Goal: Task Accomplishment & Management: Manage account settings

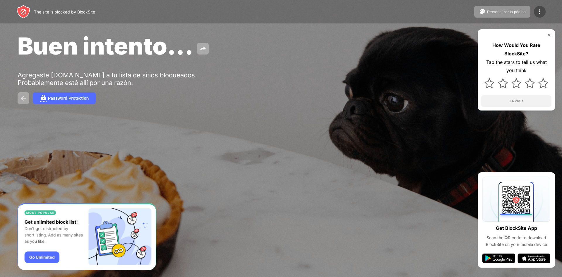
click at [540, 12] on img at bounding box center [539, 11] width 7 height 7
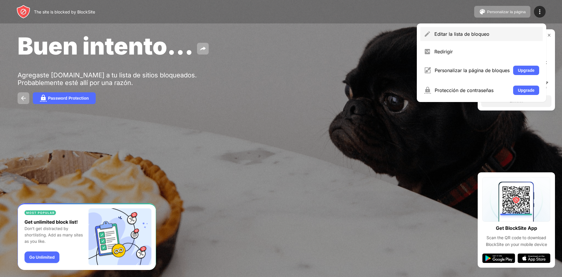
click at [494, 31] on div "Editar la lista de bloqueo" at bounding box center [487, 34] width 105 height 6
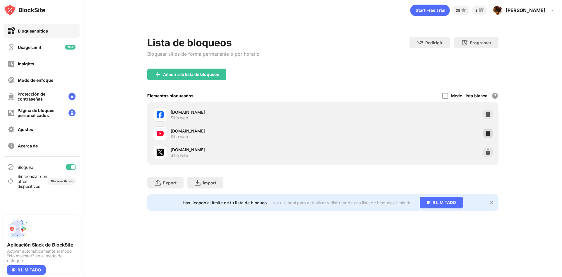
click at [489, 135] on img at bounding box center [488, 133] width 6 height 6
